Goal: Find specific page/section: Find specific page/section

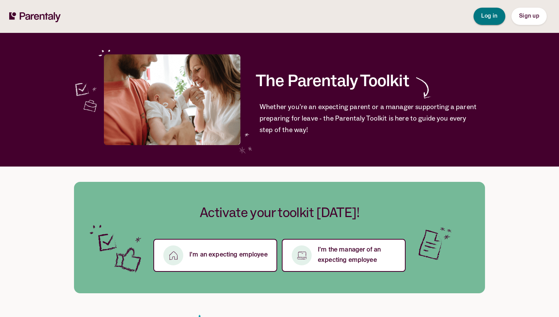
click at [481, 15] on span "Log in" at bounding box center [489, 15] width 16 height 5
click at [487, 24] on button "Log in" at bounding box center [489, 16] width 32 height 17
